Goal: Register for event/course

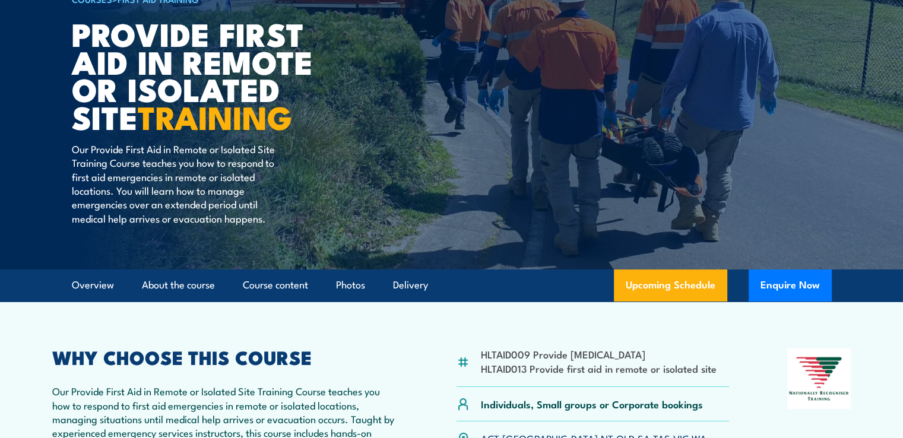
scroll to position [237, 0]
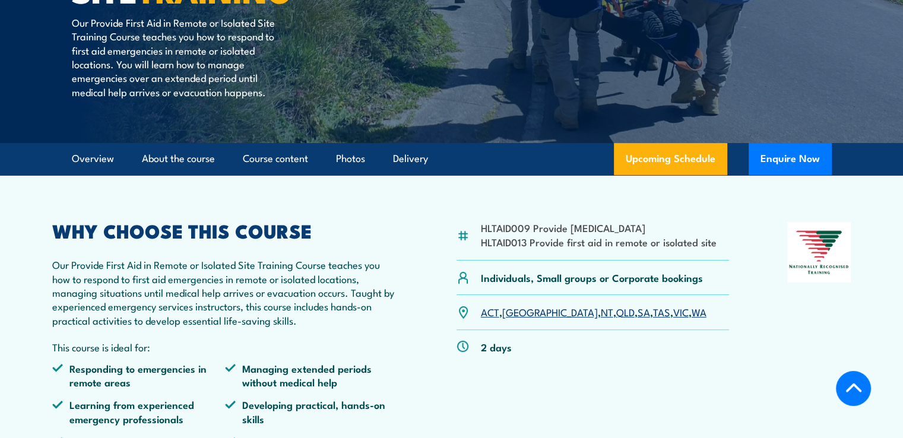
click at [638, 311] on link "SA" at bounding box center [644, 312] width 12 height 14
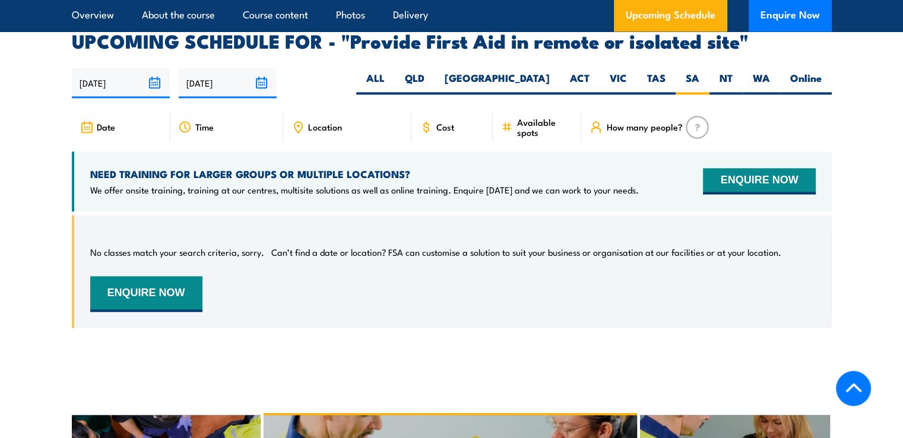
scroll to position [1958, 0]
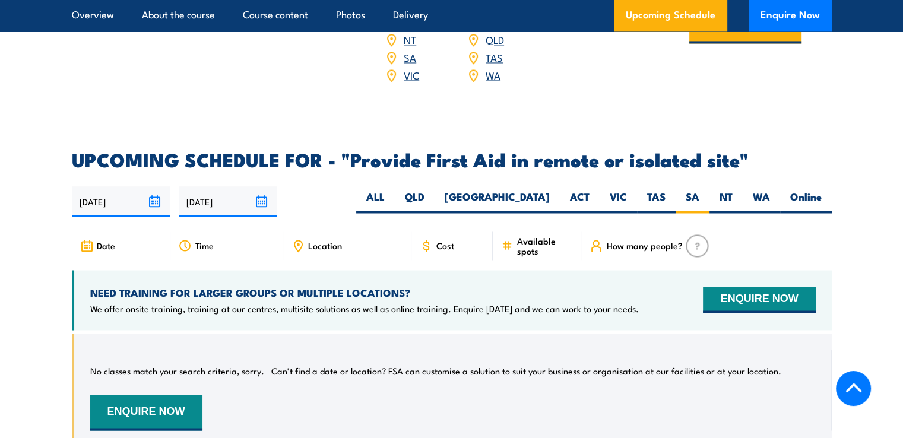
click at [150, 186] on input "[DATE]" at bounding box center [121, 201] width 98 height 30
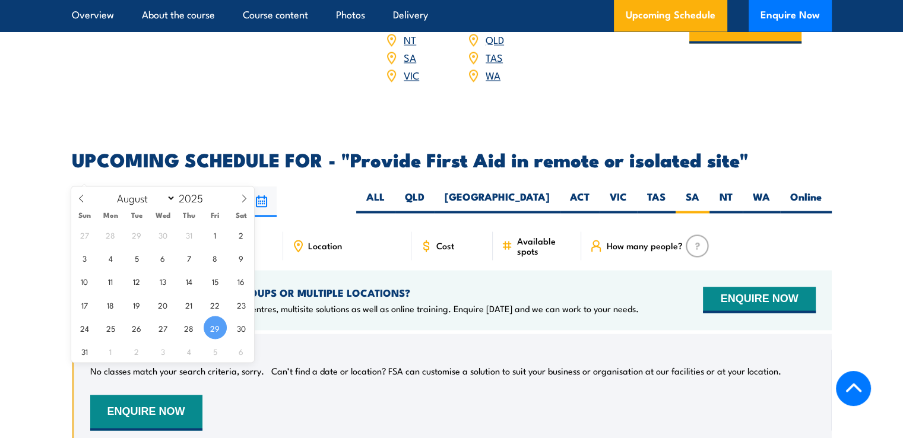
click at [150, 186] on input "[DATE]" at bounding box center [121, 201] width 98 height 30
click at [157, 186] on input "[DATE]" at bounding box center [121, 201] width 98 height 30
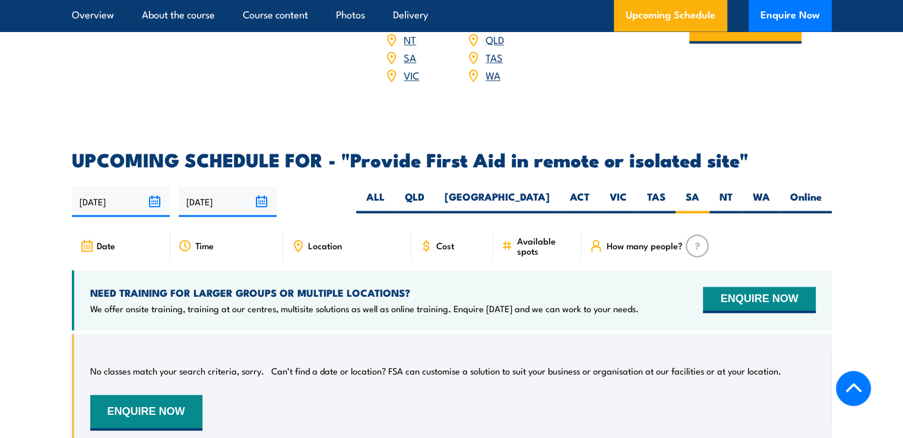
click at [261, 186] on input "[DATE]" at bounding box center [228, 201] width 98 height 30
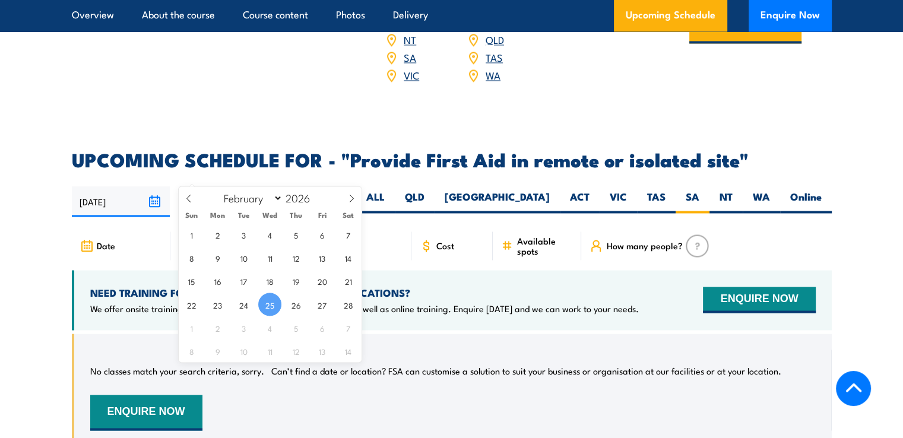
click at [274, 300] on span "25" at bounding box center [269, 304] width 23 height 23
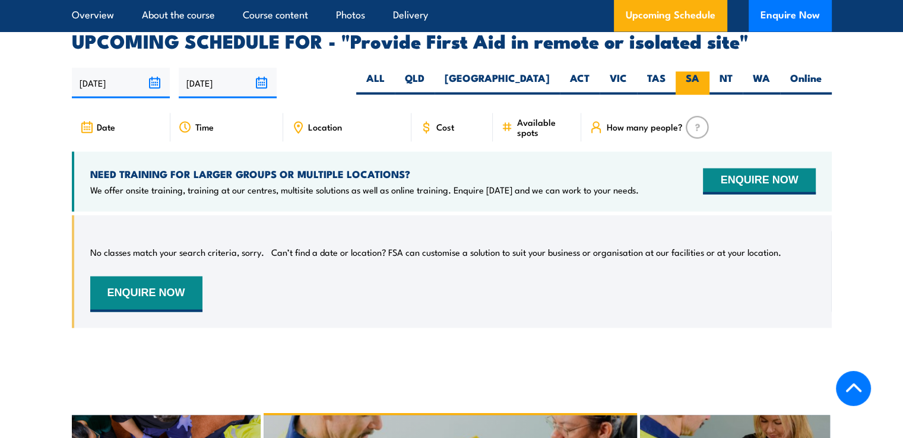
click at [695, 71] on label "SA" at bounding box center [693, 82] width 34 height 23
click at [699, 71] on input "SA" at bounding box center [703, 75] width 8 height 8
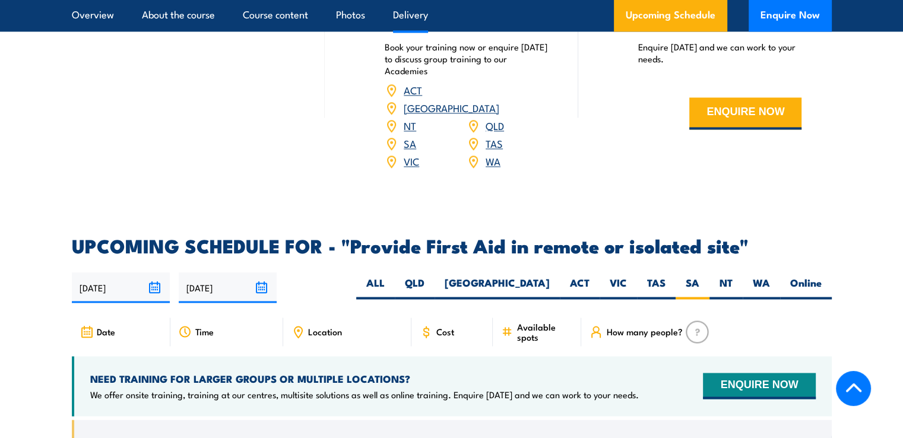
scroll to position [1780, 0]
